Goal: Complete application form: Complete application form

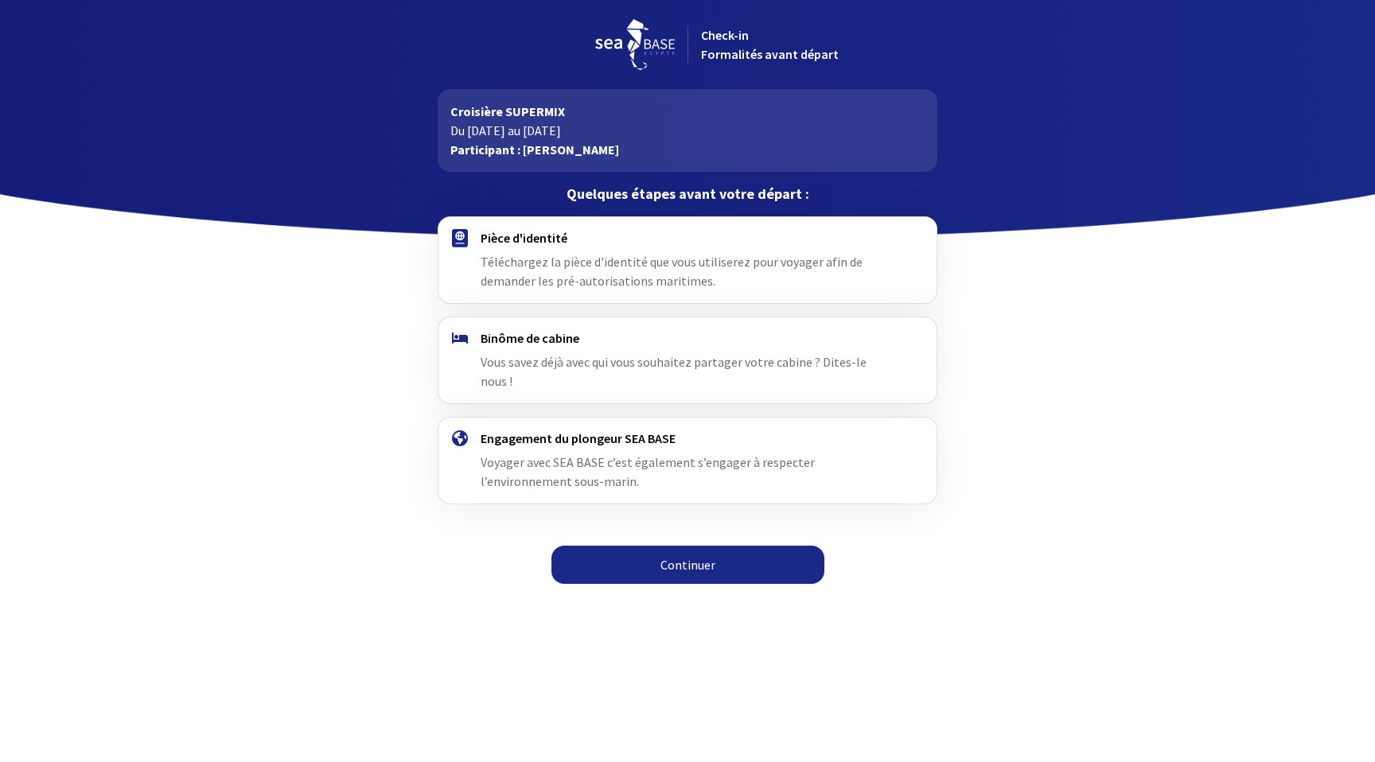
click at [678, 546] on link "Continuer" at bounding box center [687, 565] width 273 height 38
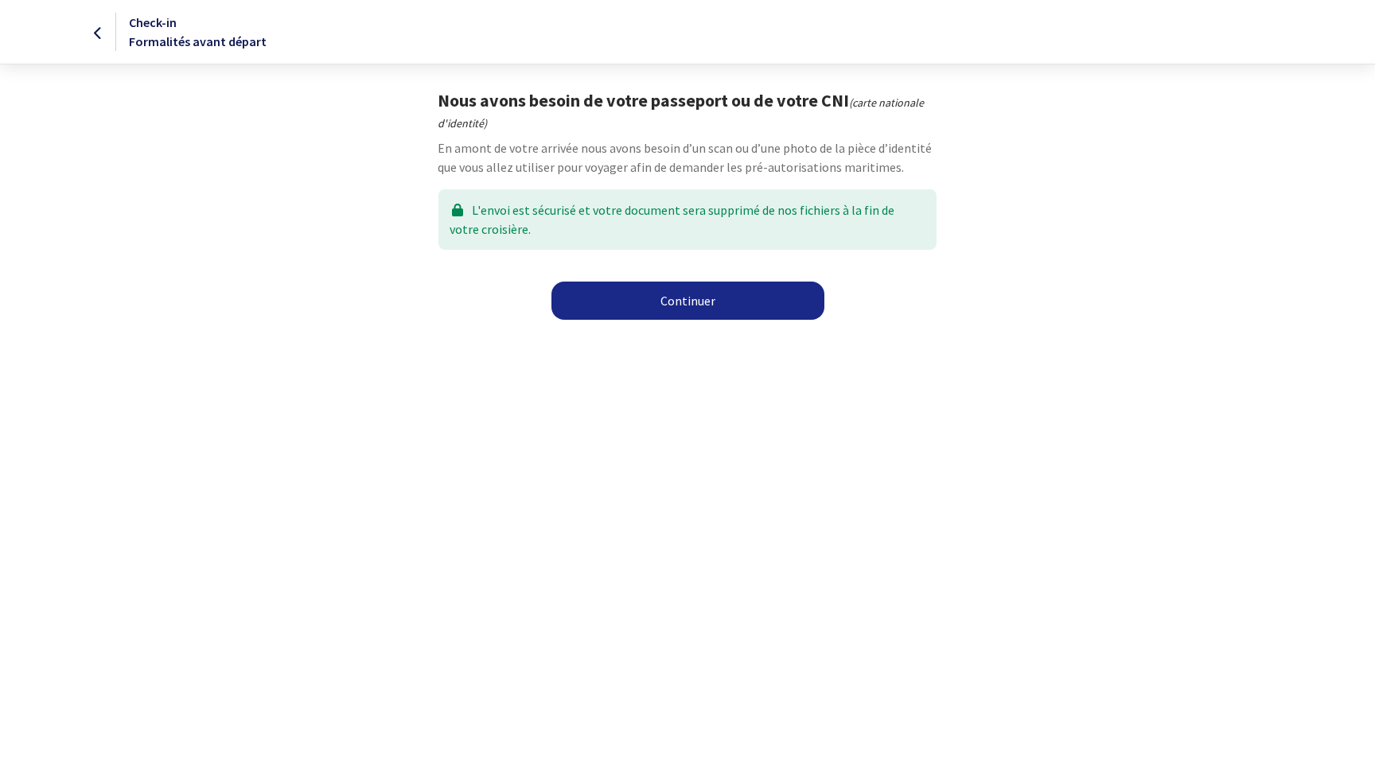
click at [735, 300] on link "Continuer" at bounding box center [687, 301] width 273 height 38
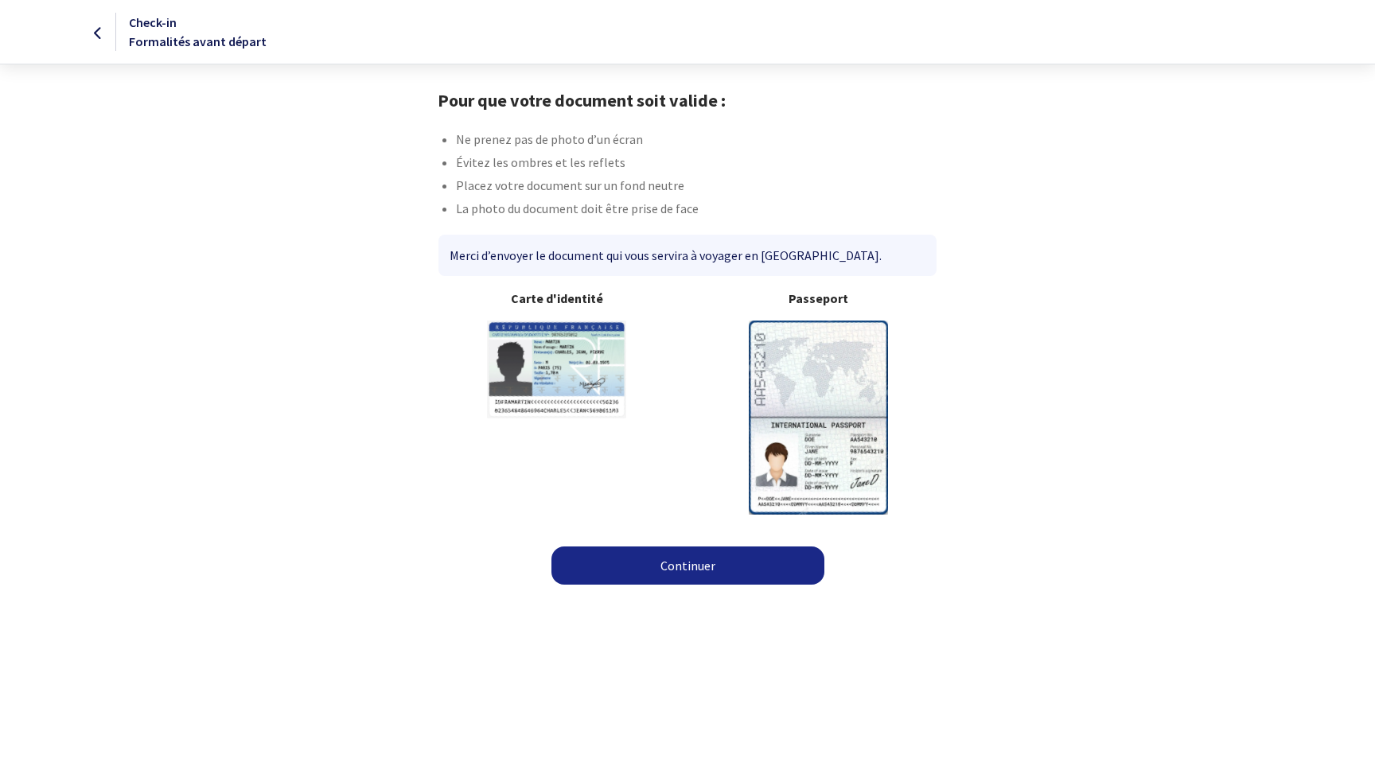
click at [643, 560] on link "Continuer" at bounding box center [687, 566] width 273 height 38
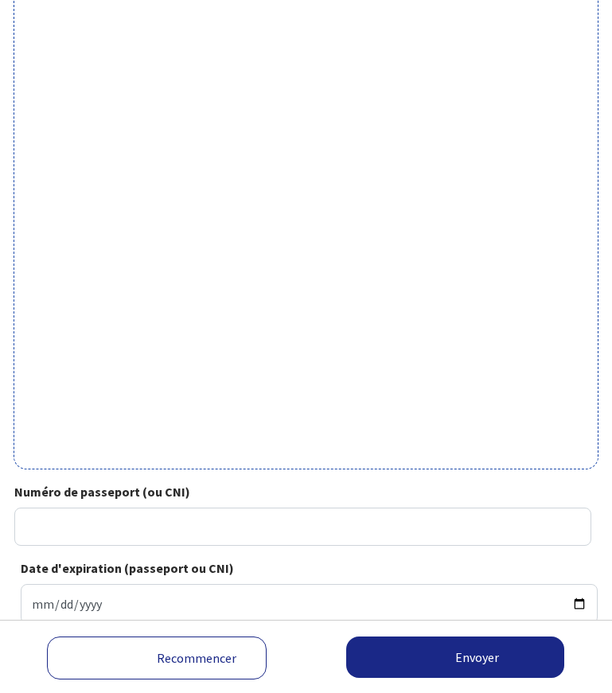
scroll to position [345, 0]
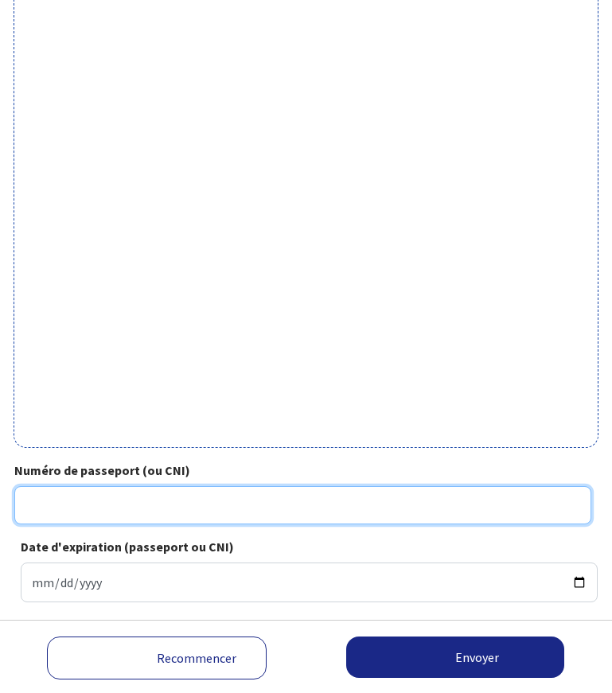
click at [57, 509] on input "Numéro de passeport (ou CNI)" at bounding box center [302, 505] width 577 height 38
type input "22AH20093"
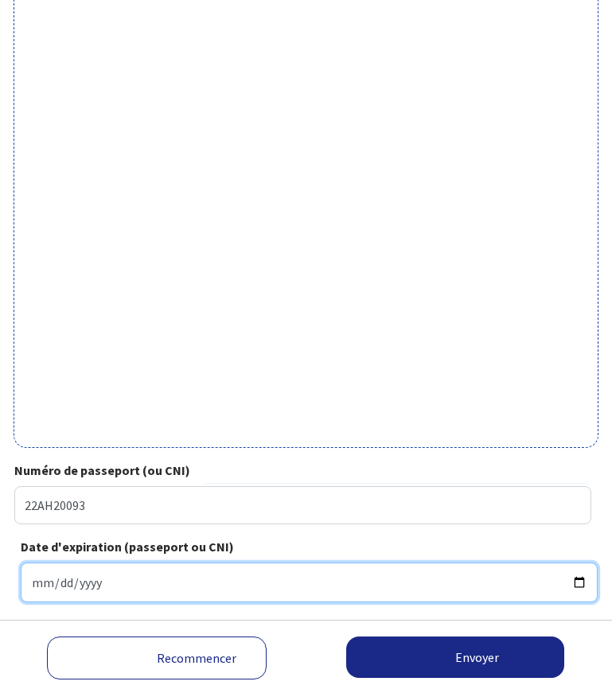
click at [28, 583] on input "Date d'expiration (passeport ou CNI)" at bounding box center [309, 583] width 577 height 40
type input "0202-02-10"
type input "2032-02-10"
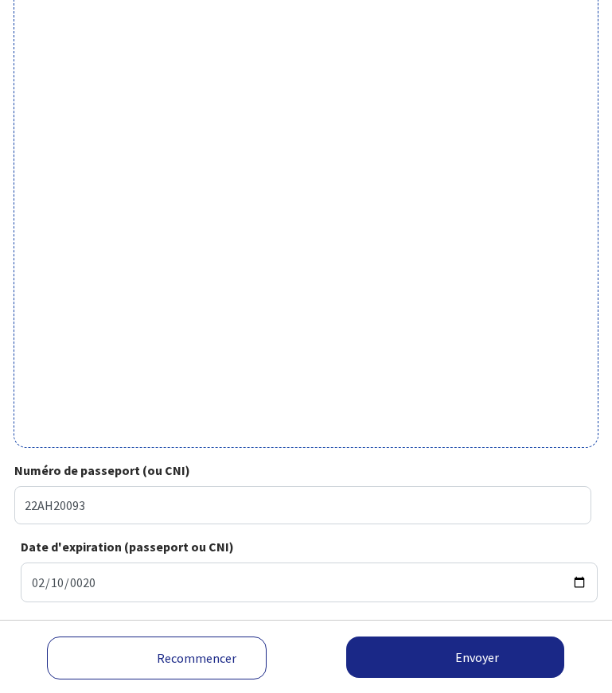
click at [158, 614] on div "Numéro de passeport (ou CNI) 22AH20093 Date d'expiration (passeport ou CNI) 203…" at bounding box center [305, 538] width 583 height 154
drag, startPoint x: 450, startPoint y: 681, endPoint x: 450, endPoint y: 653, distance: 27.9
click at [450, 653] on div "Recommencer Envoyer Chargement en cours, veuillez patienter..." at bounding box center [306, 656] width 612 height 73
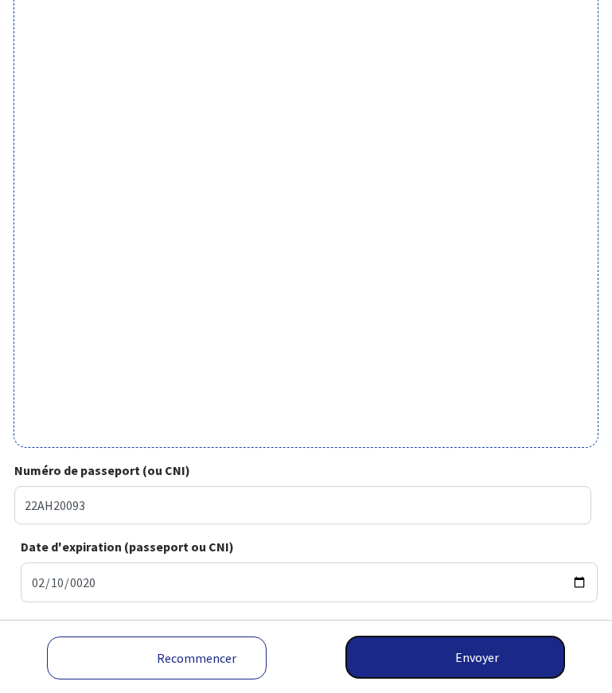
click at [450, 653] on button "Envoyer" at bounding box center [455, 657] width 218 height 41
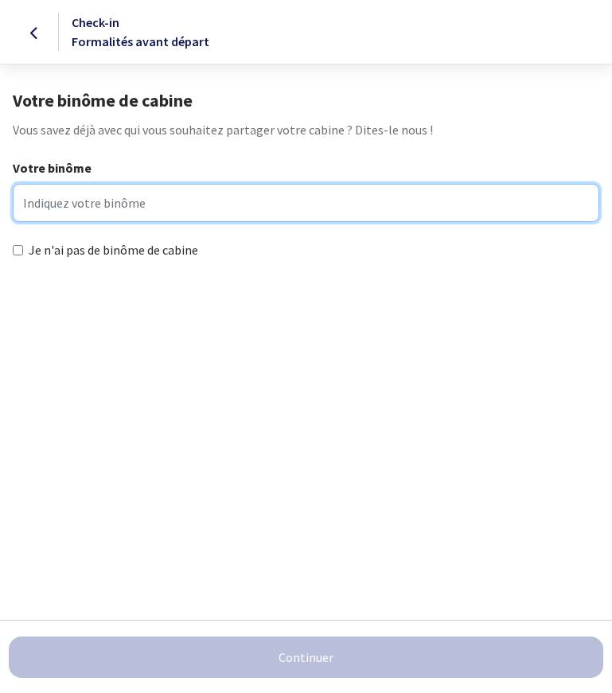
click at [93, 198] on input "Votre binôme" at bounding box center [306, 203] width 587 height 38
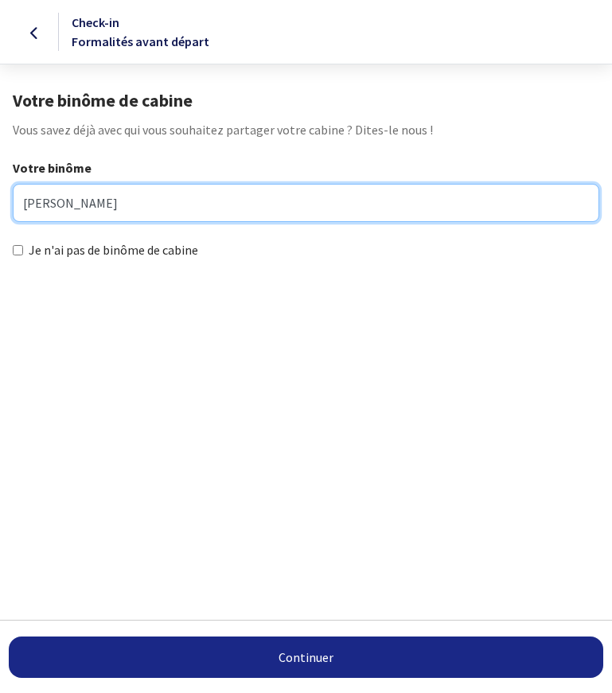
type input "[PERSON_NAME]"
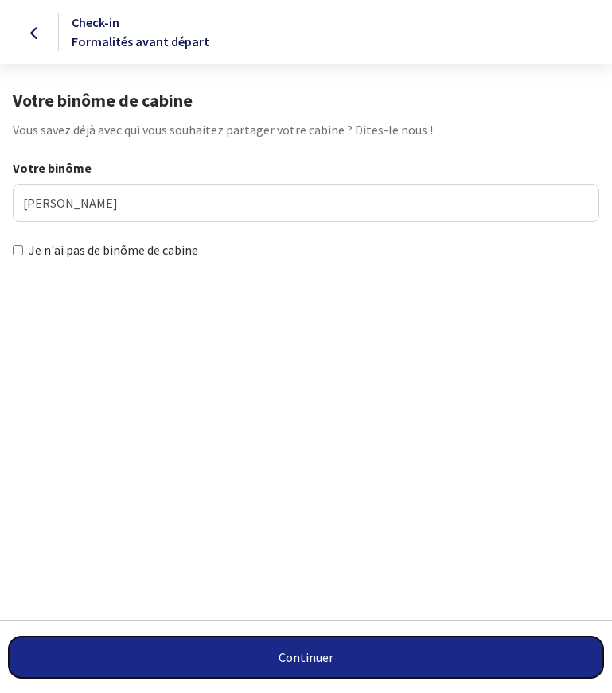
click at [300, 665] on button "Continuer" at bounding box center [306, 657] width 594 height 41
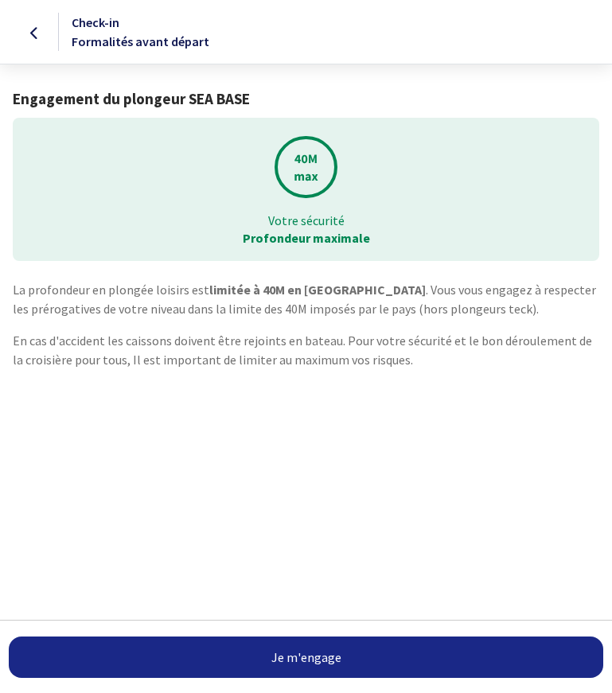
click at [369, 654] on link "Je m'engage" at bounding box center [306, 657] width 594 height 41
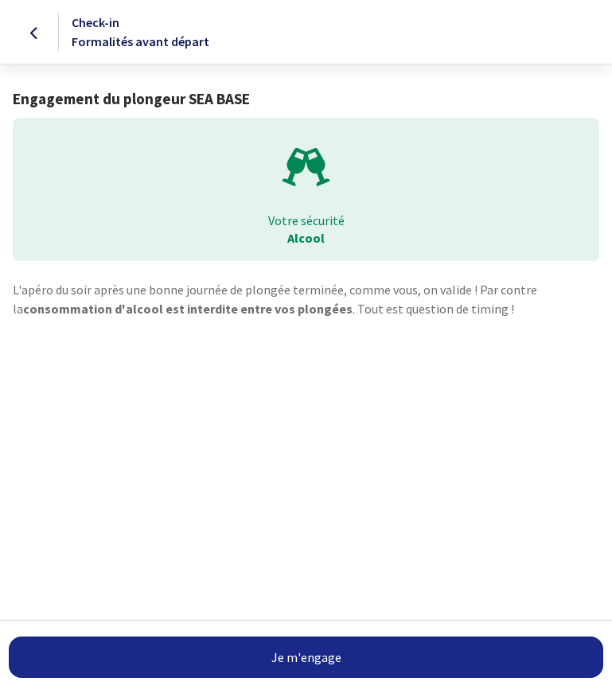
click at [364, 667] on link "Je m'engage" at bounding box center [306, 657] width 594 height 41
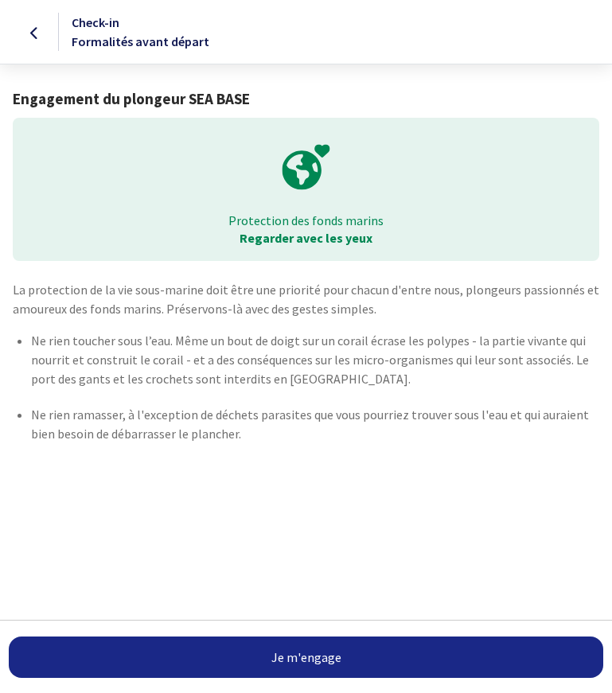
click at [267, 511] on html "Check-in Formalités avant départ Engagement du plongeur SEA BASE Protection des…" at bounding box center [306, 255] width 612 height 511
click at [274, 661] on link "Je m'engage" at bounding box center [306, 657] width 594 height 41
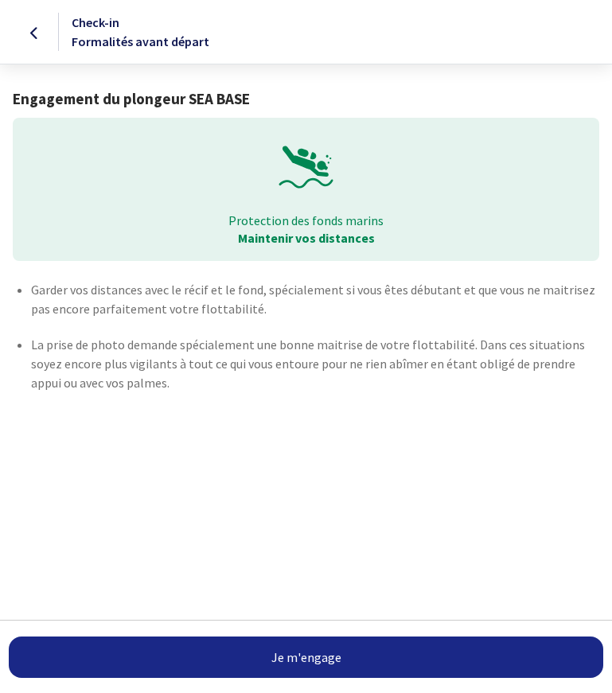
click at [283, 658] on link "Je m'engage" at bounding box center [306, 657] width 594 height 41
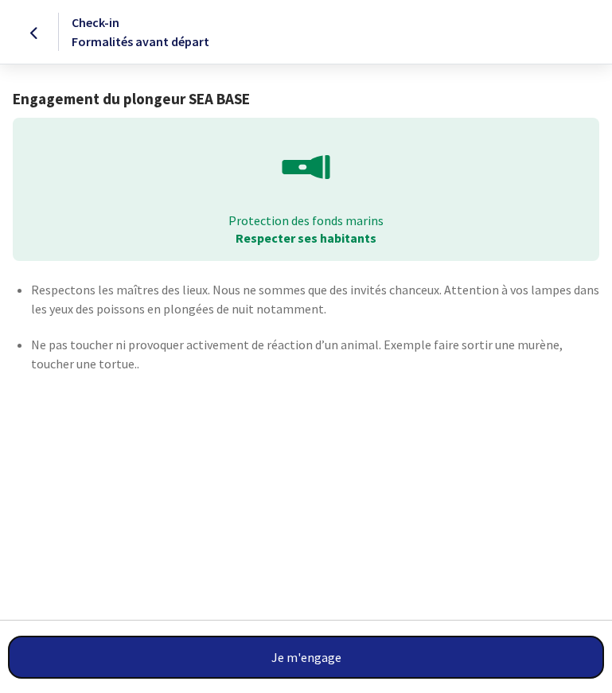
click at [286, 657] on button "Je m'engage" at bounding box center [306, 657] width 594 height 41
